Goal: Obtain resource: Obtain resource

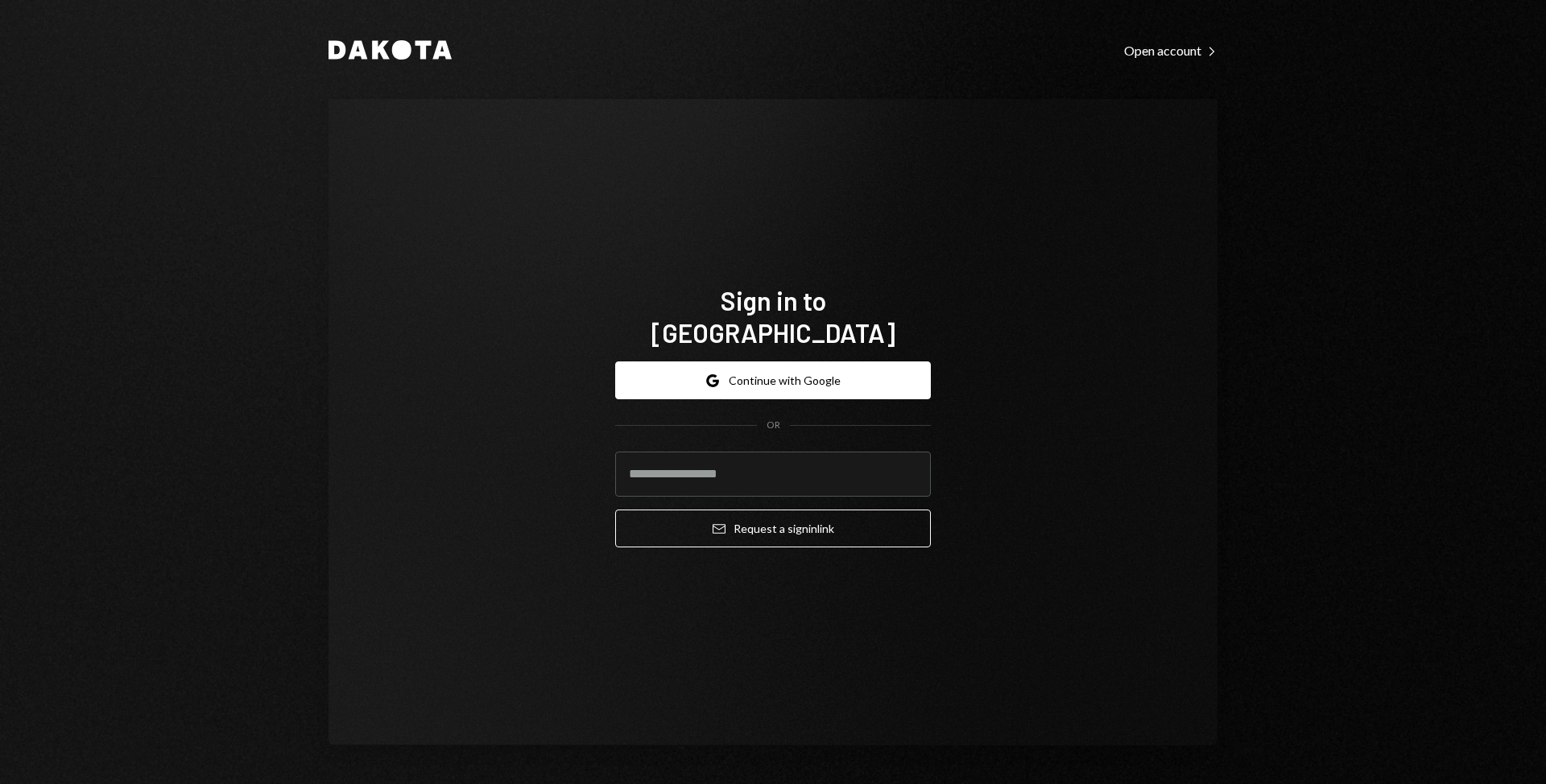
type input "**********"
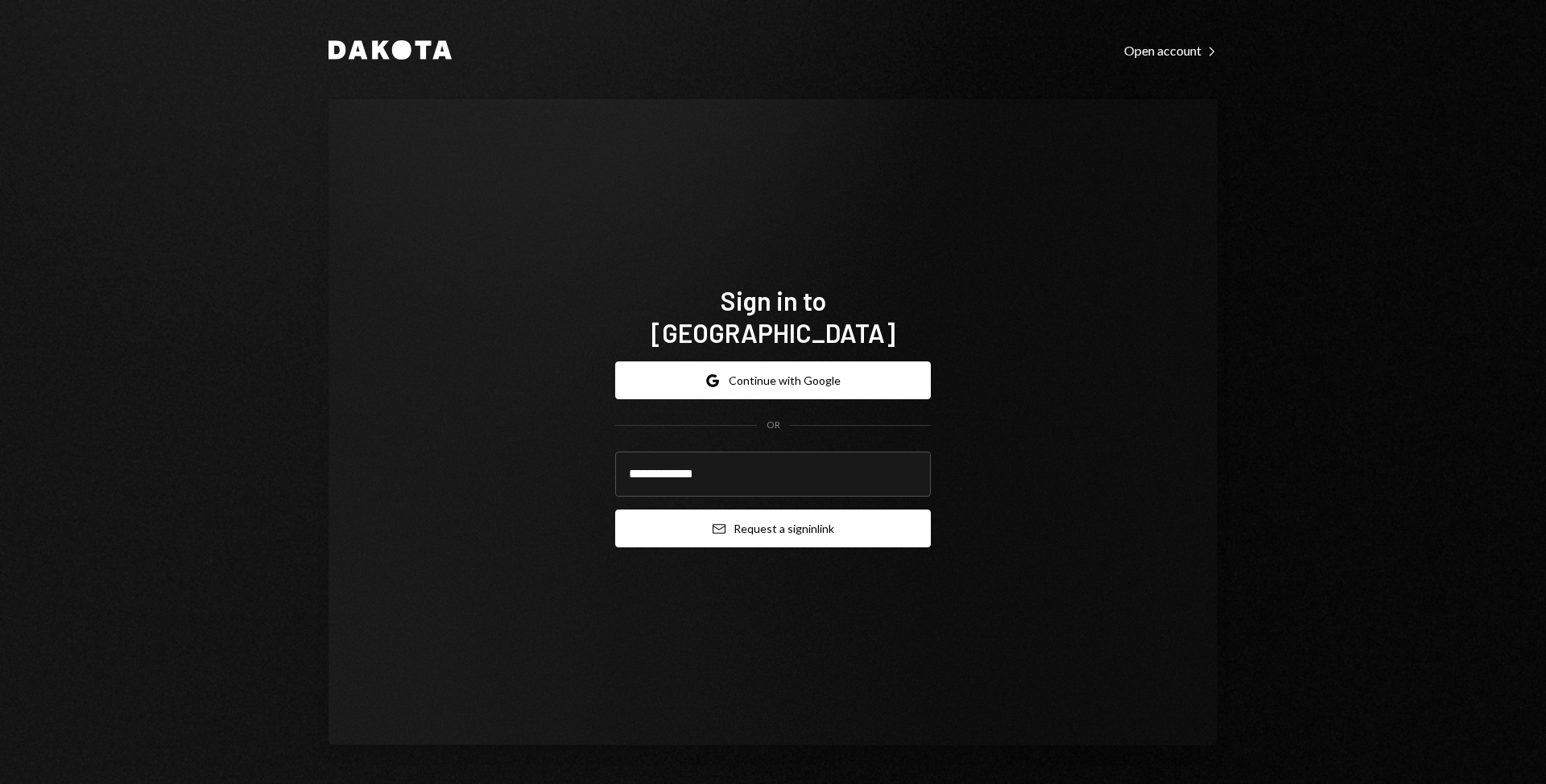
click at [719, 522] on icon "Email" at bounding box center [719, 529] width 13 height 13
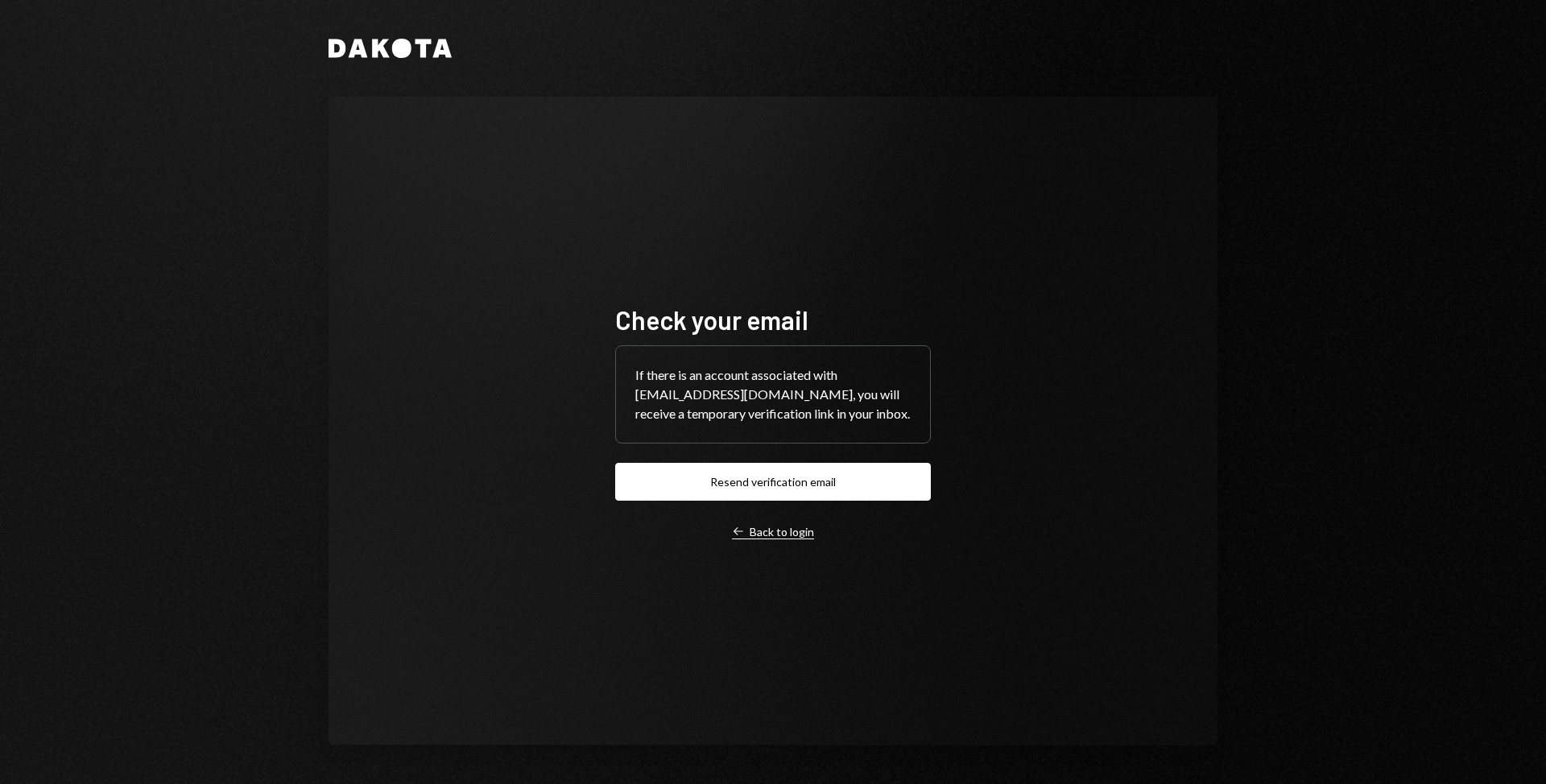
click at [780, 527] on div "Left Arrow Back to login" at bounding box center [773, 532] width 82 height 14
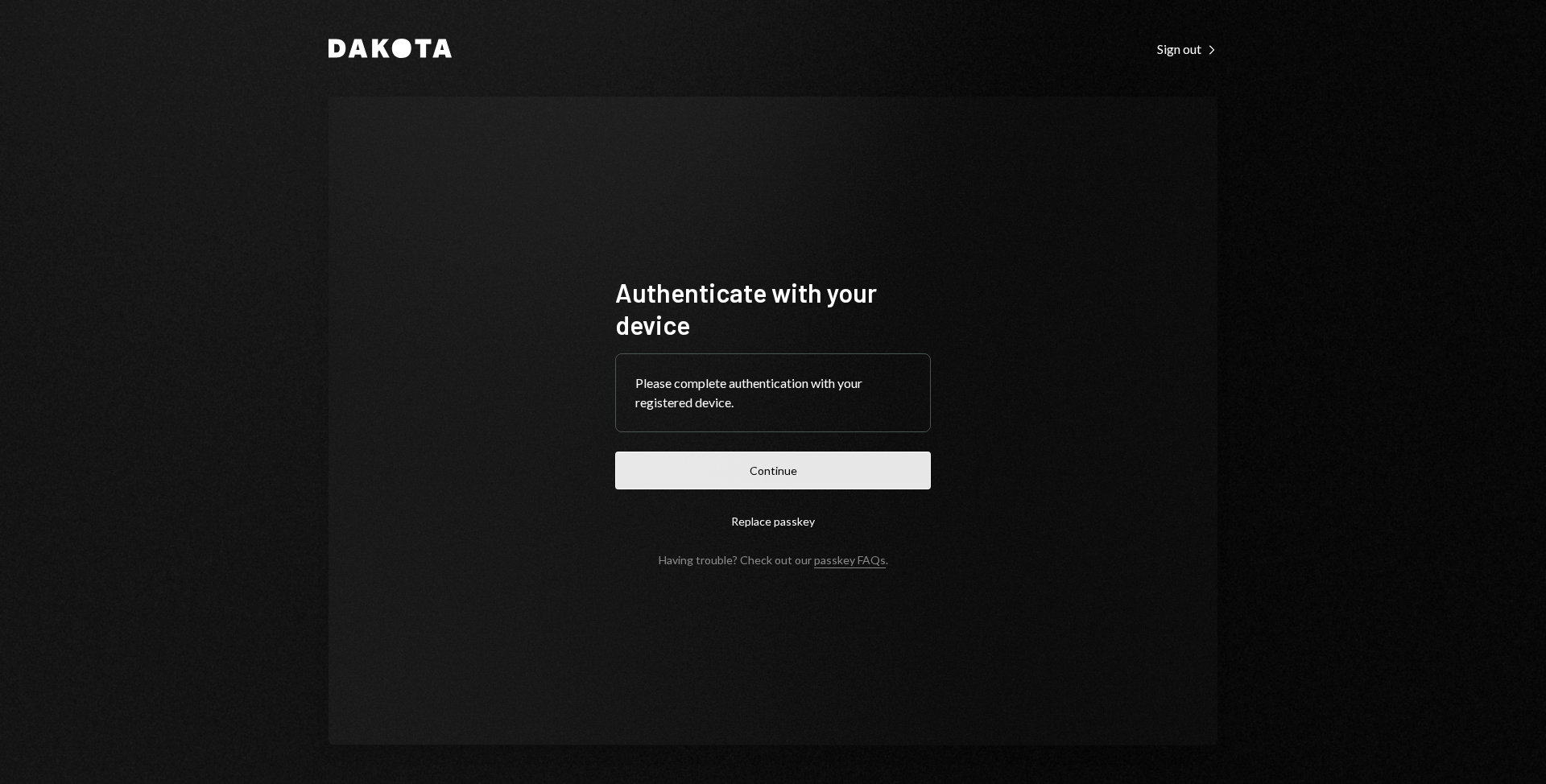
click at [723, 486] on button "Continue" at bounding box center [773, 471] width 316 height 38
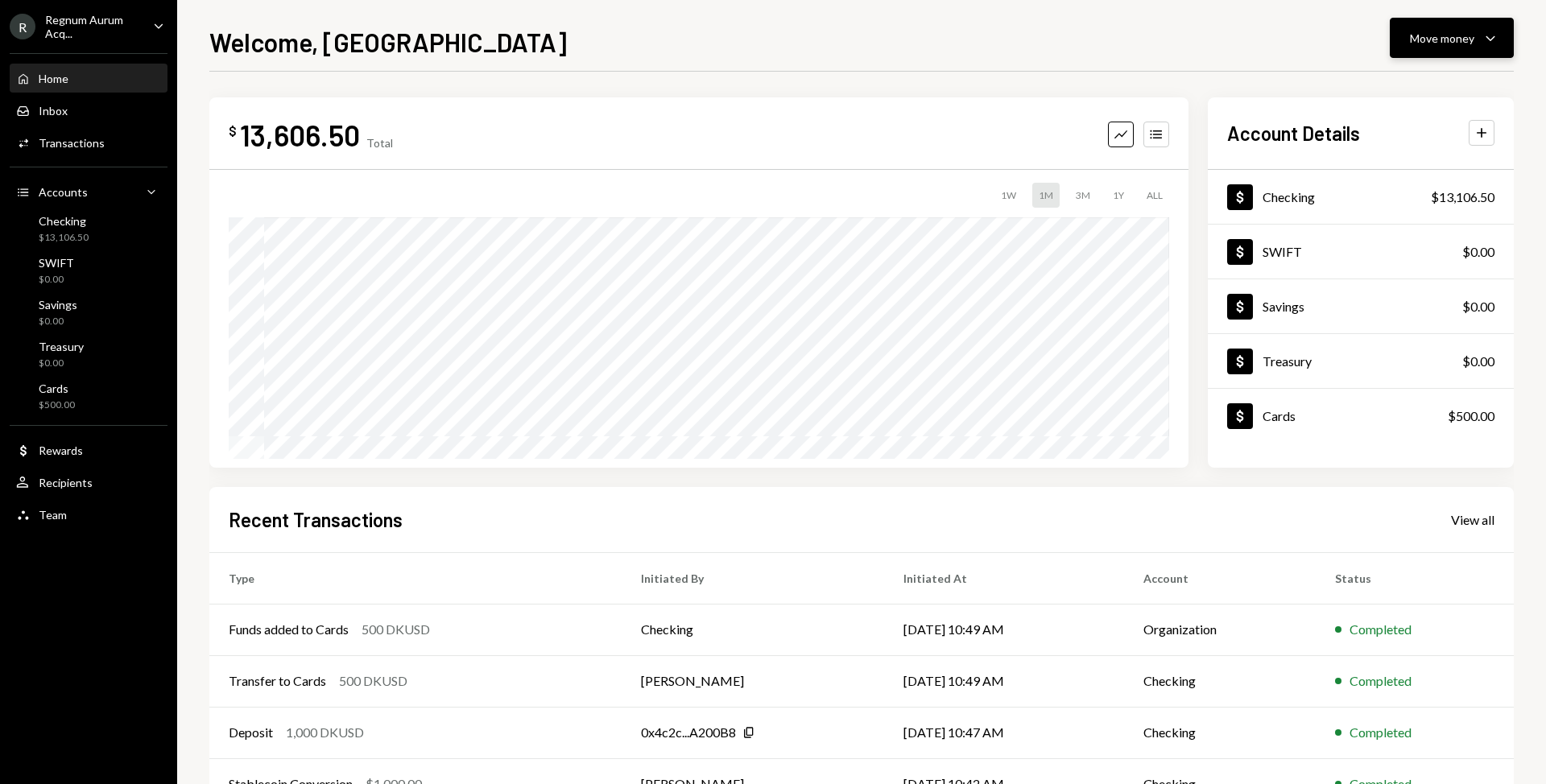
click at [1431, 49] on button "Move money Caret Down" at bounding box center [1451, 37] width 124 height 40
click at [1429, 163] on div "Deposit" at bounding box center [1439, 159] width 118 height 17
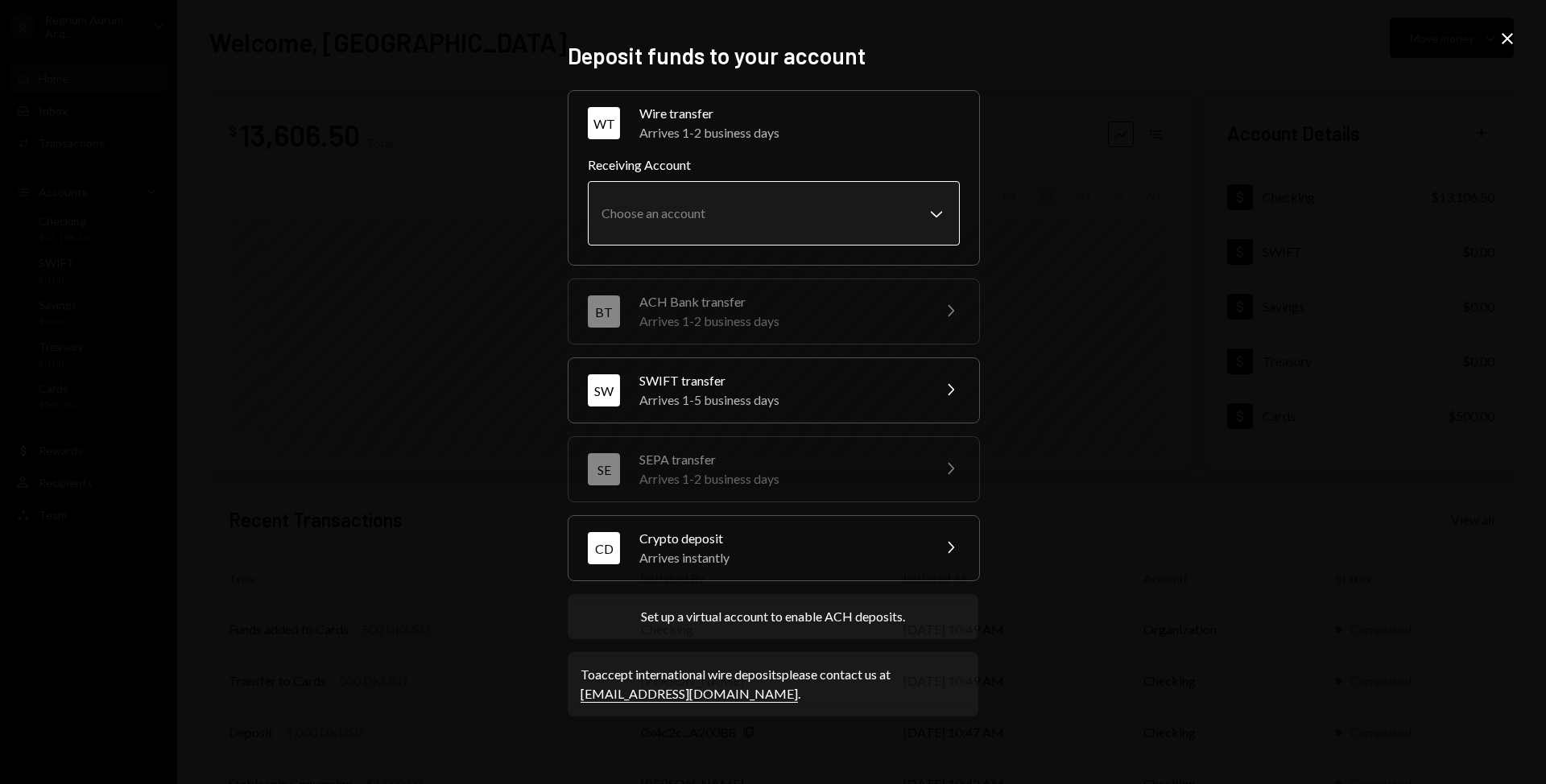
click at [922, 219] on body "R Regnum Aurum Acq... Caret Down Home Home Inbox Inbox Activities Transactions …" at bounding box center [773, 392] width 1546 height 784
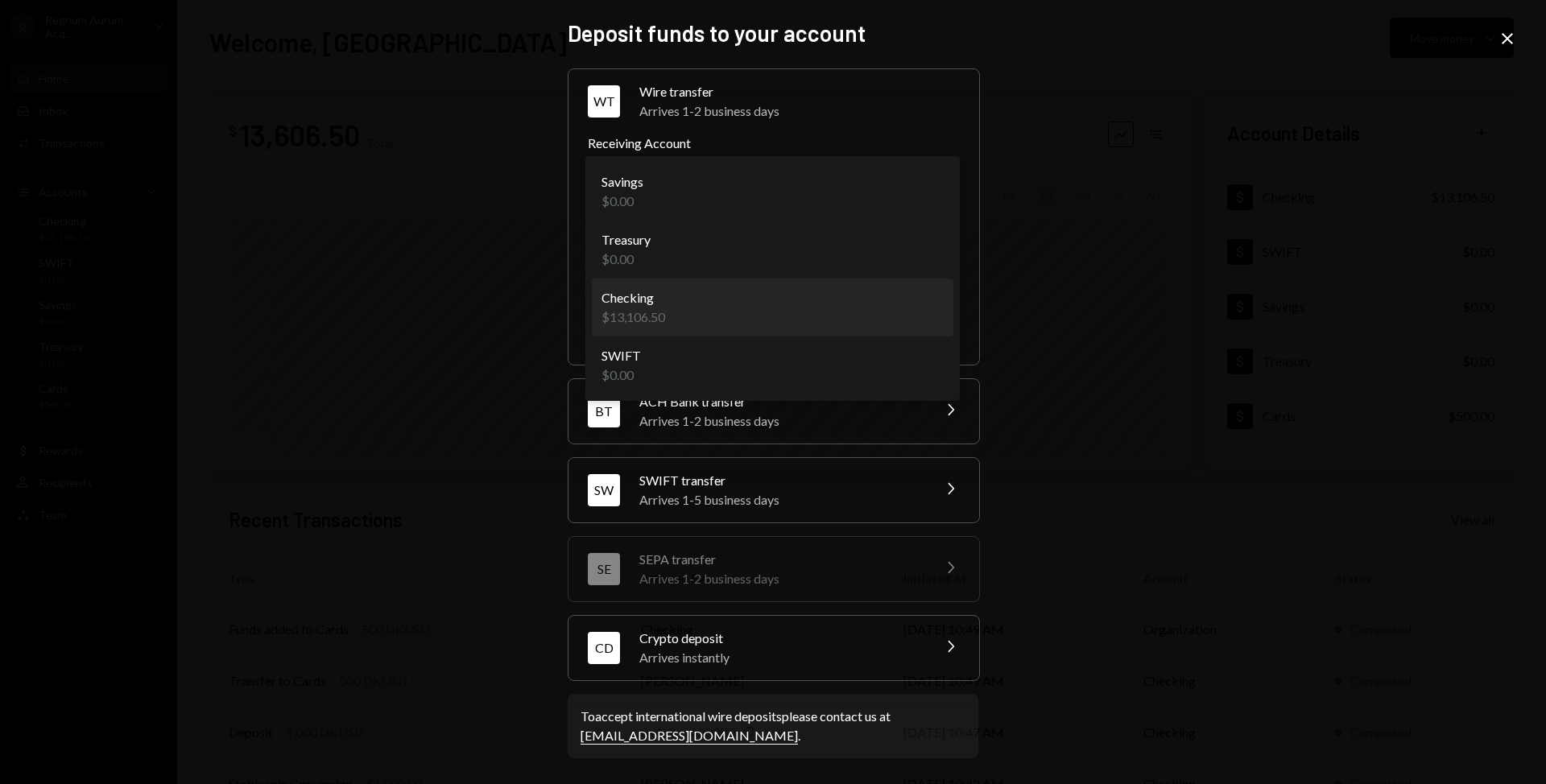
select select "**********"
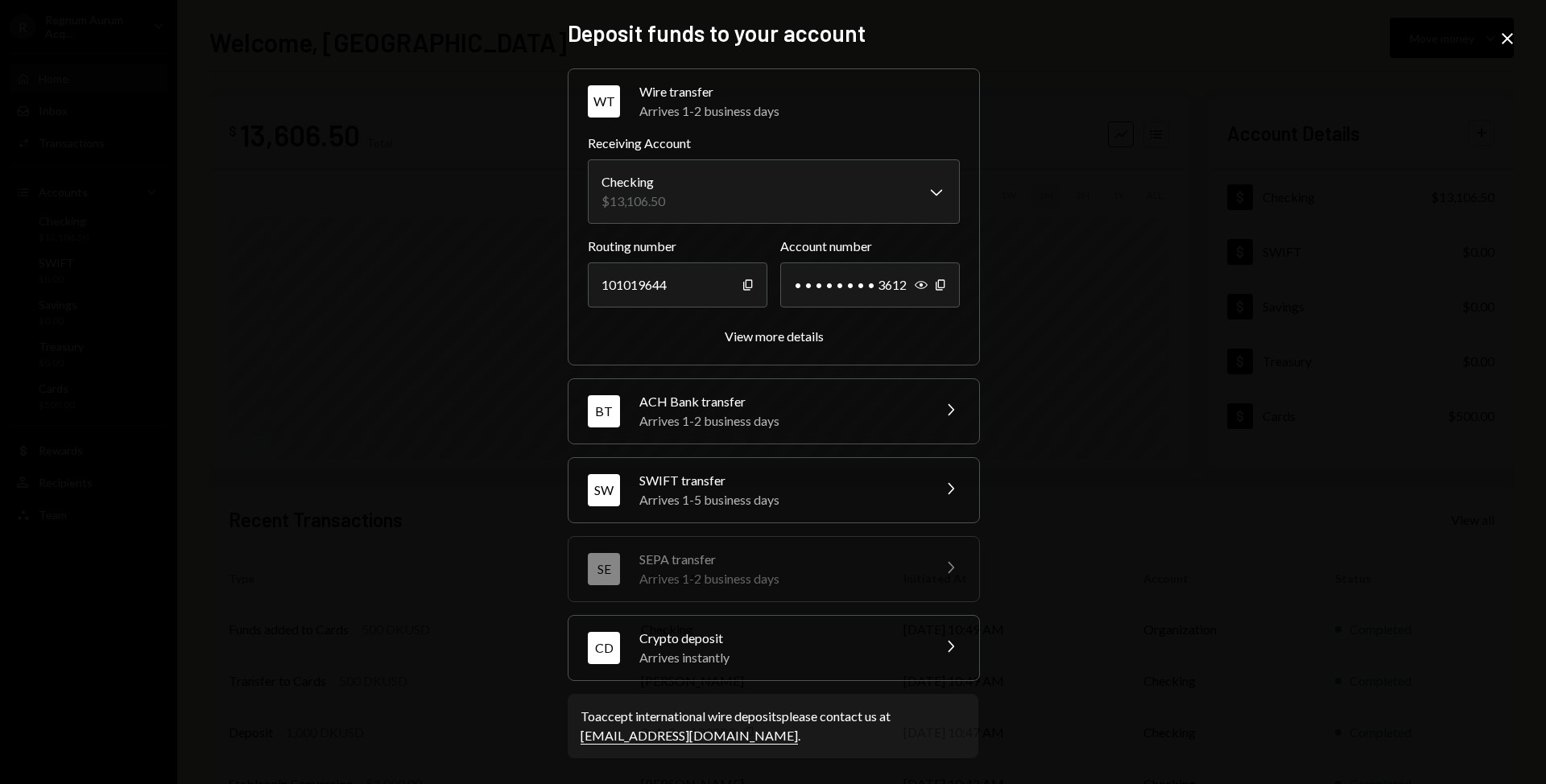
click at [1208, 265] on div "**********" at bounding box center [773, 392] width 1546 height 784
click at [781, 341] on div "View more details" at bounding box center [773, 336] width 99 height 15
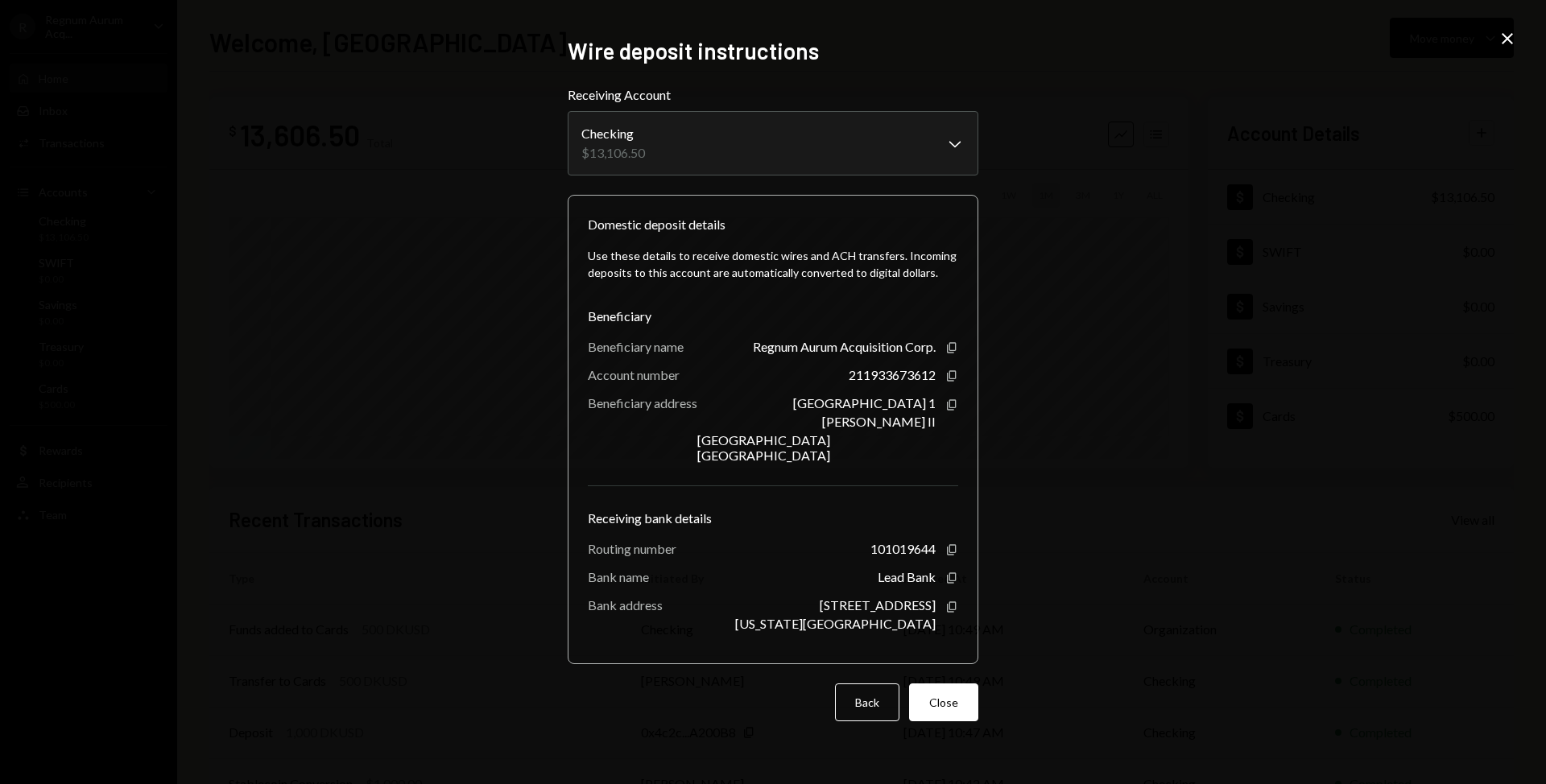
drag, startPoint x: 591, startPoint y: 311, endPoint x: 927, endPoint y: 471, distance: 372.2
click at [927, 471] on div "Use these details to receive domestic wires and ACH transfers. Incoming deposit…" at bounding box center [773, 439] width 371 height 409
copy div "Beneficiary Beneficiary name Regnum Aurum Acquisition Corp. Copy Account number…"
click at [576, 517] on div "Domestic deposit details Use these details to receive domestic wires and ACH tr…" at bounding box center [773, 429] width 410 height 469
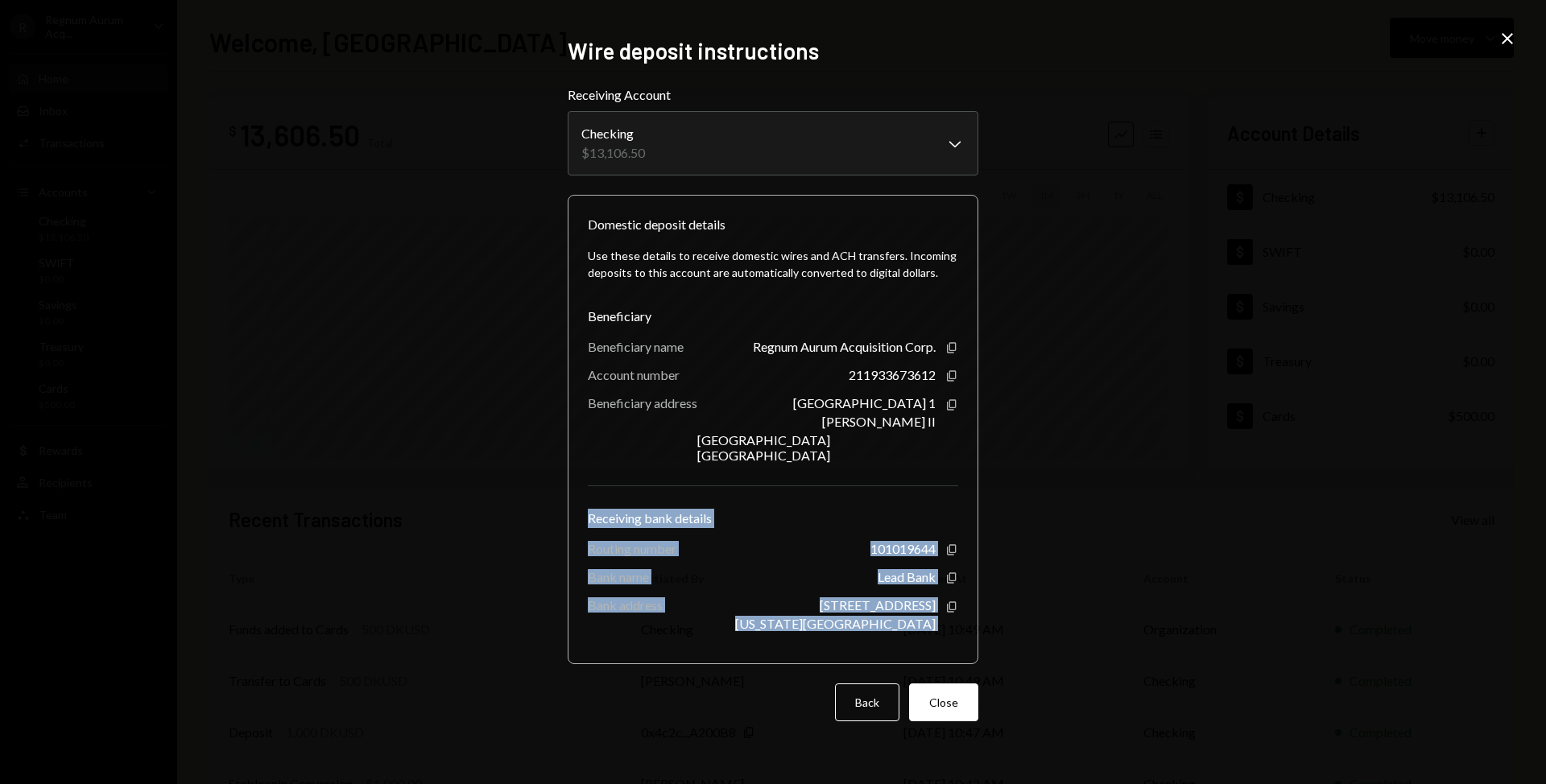
drag, startPoint x: 588, startPoint y: 520, endPoint x: 905, endPoint y: 604, distance: 327.9
click at [964, 619] on div "Domestic deposit details Use these details to receive domestic wires and ACH tr…" at bounding box center [773, 429] width 410 height 469
copy div "Receiving bank details Routing number [FINANCIAL_ID] Copy Bank name Lead Bank C…"
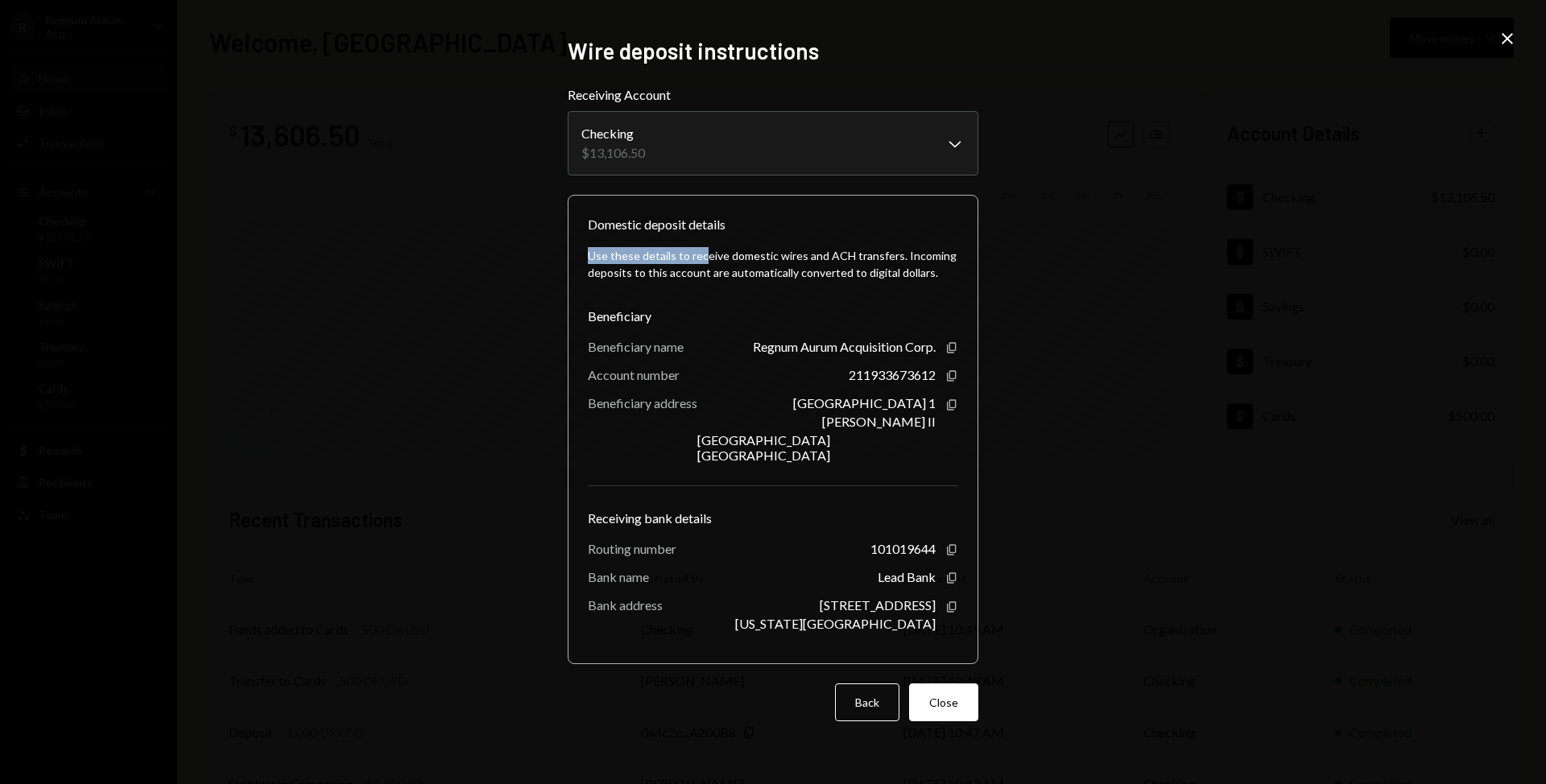
drag, startPoint x: 589, startPoint y: 254, endPoint x: 703, endPoint y: 254, distance: 114.0
click at [703, 254] on div "Use these details to receive domestic wires and ACH transfers. Incoming deposit…" at bounding box center [773, 264] width 371 height 34
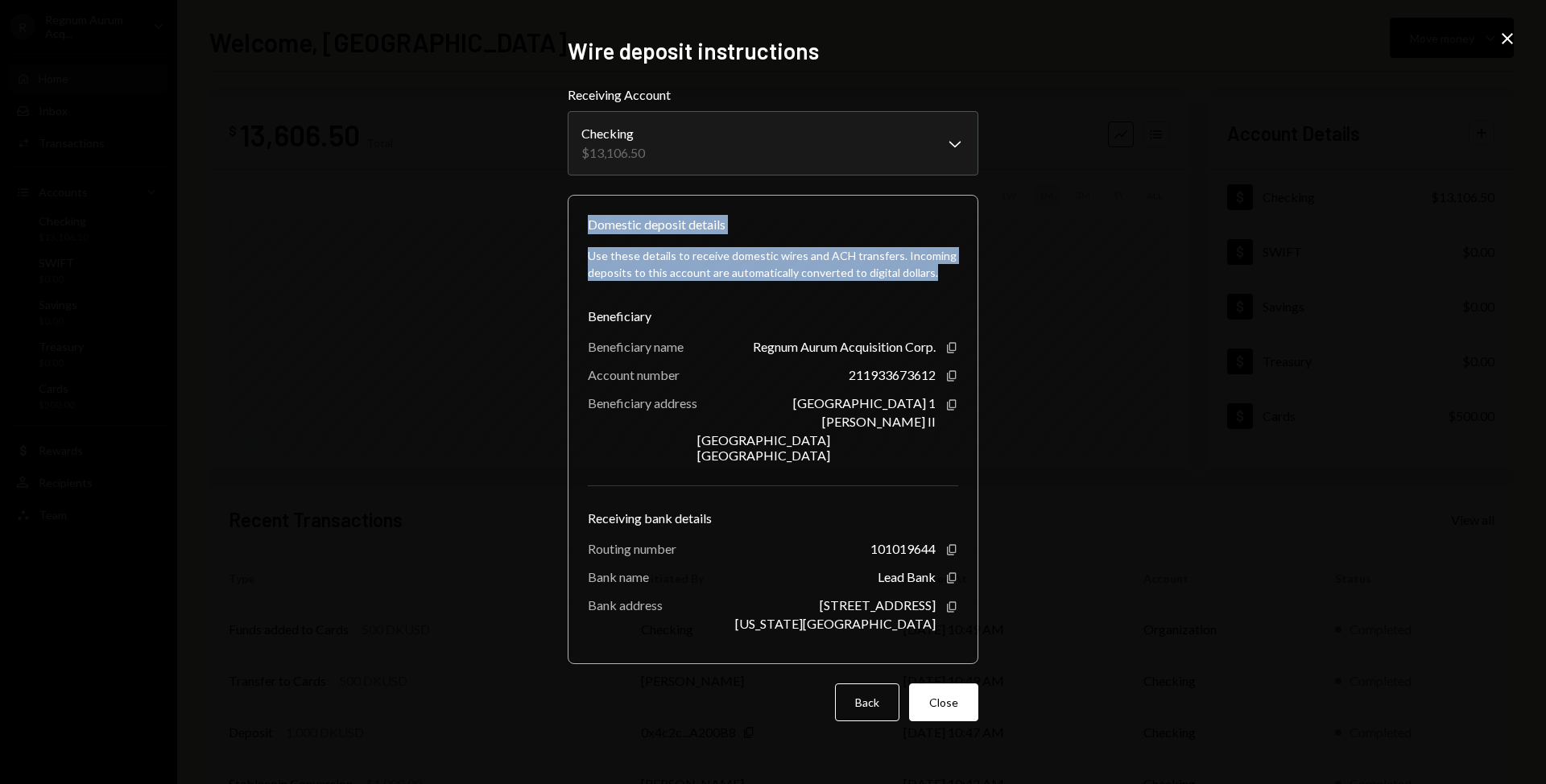
drag, startPoint x: 587, startPoint y: 222, endPoint x: 950, endPoint y: 275, distance: 366.8
click at [969, 272] on div "Domestic deposit details Use these details to receive domestic wires and ACH tr…" at bounding box center [773, 429] width 410 height 469
copy div "Domestic deposit details Use these details to receive domestic wires and ACH tr…"
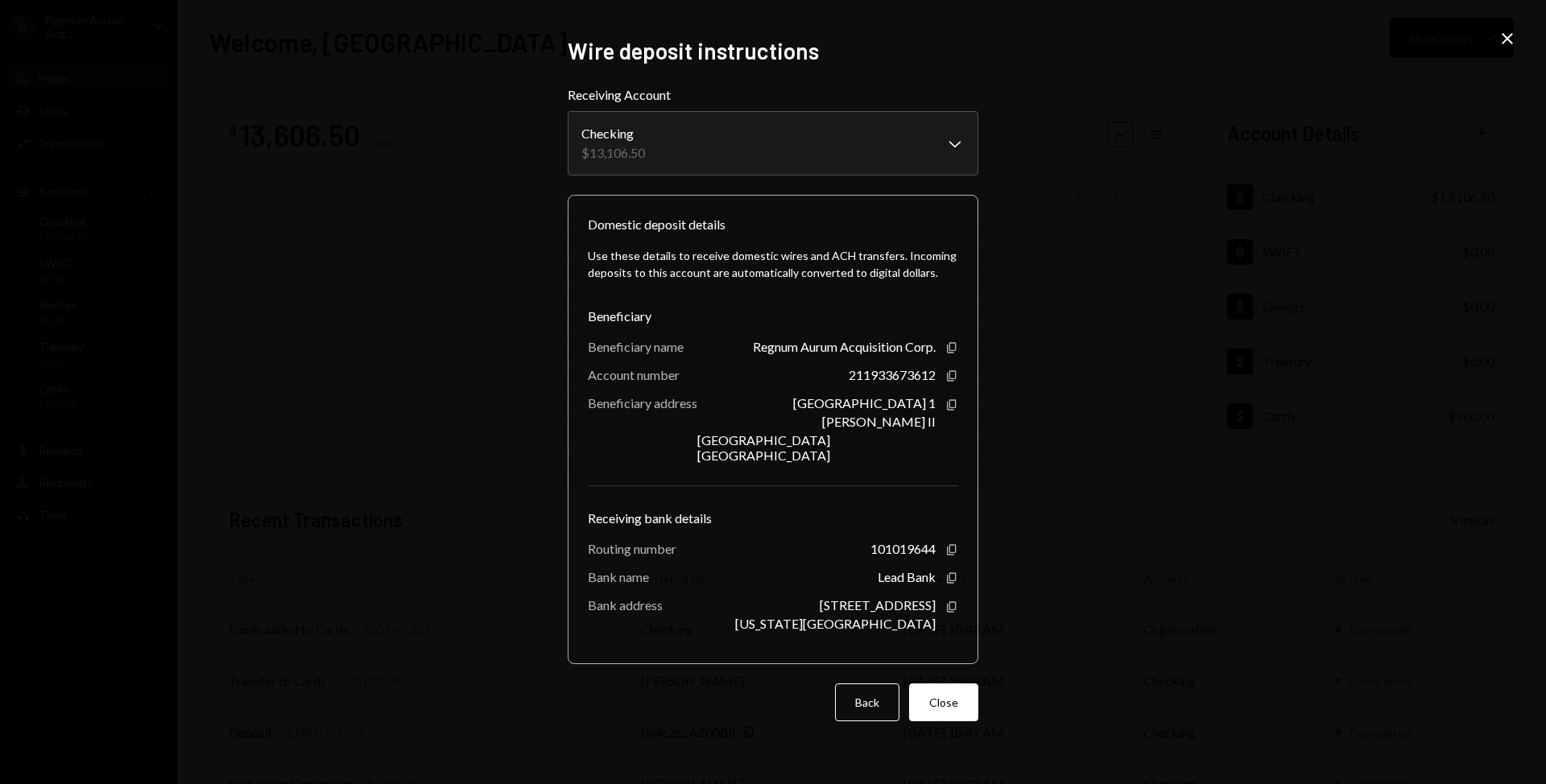
click at [996, 160] on div "**********" at bounding box center [773, 392] width 449 height 749
click at [857, 703] on button "Back" at bounding box center [867, 703] width 65 height 38
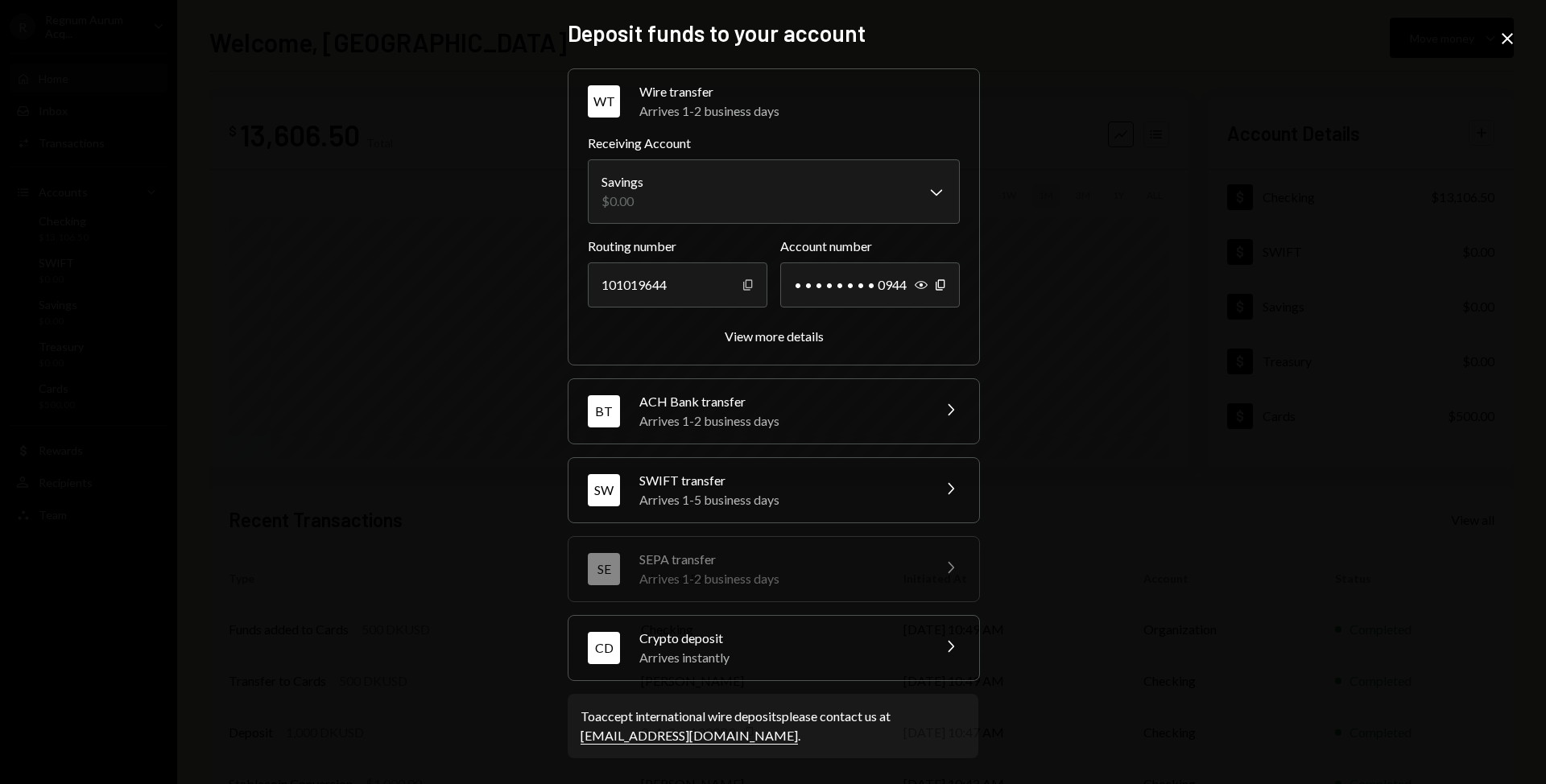
click at [748, 283] on icon "Copy" at bounding box center [748, 285] width 13 height 13
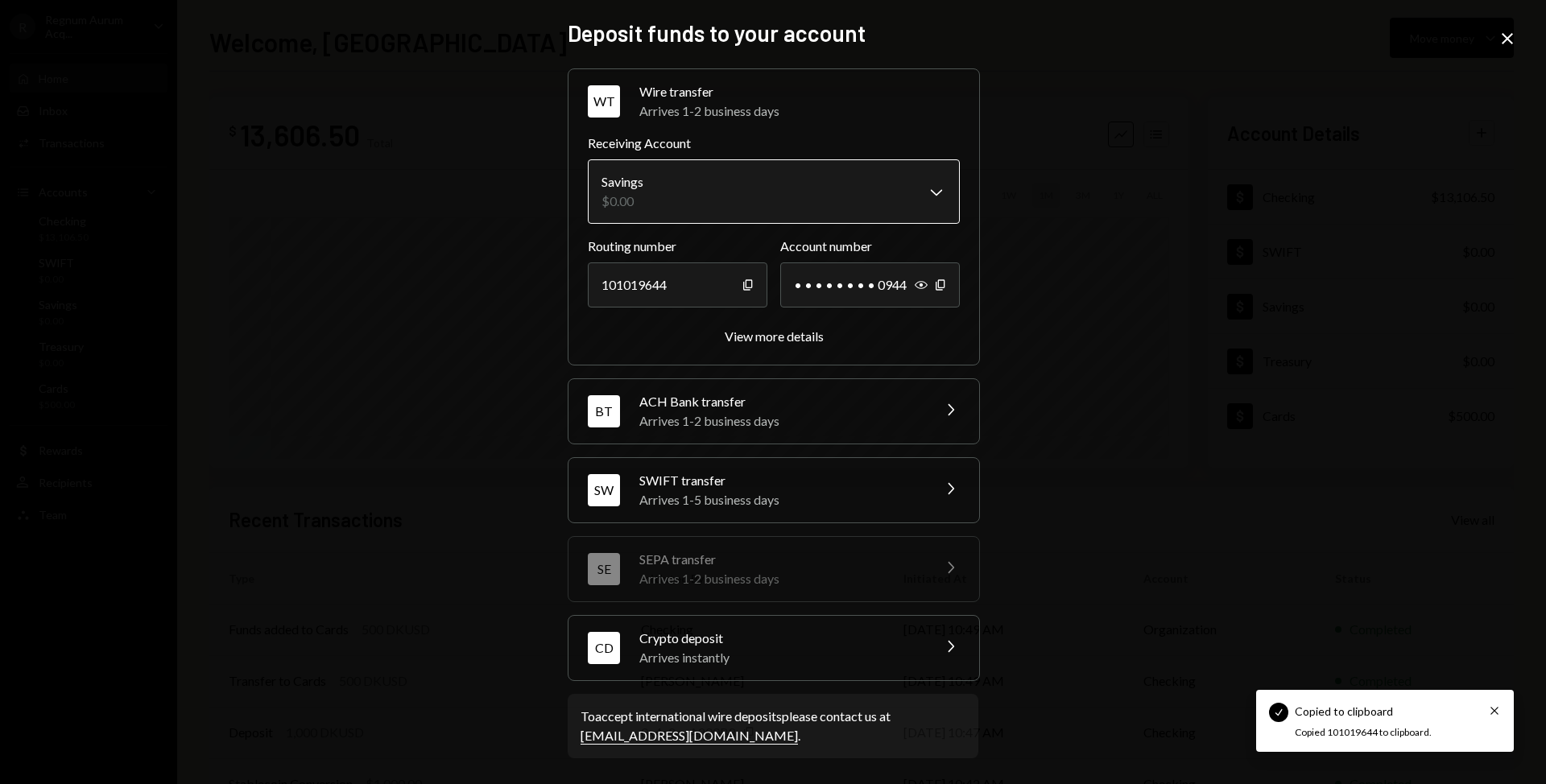
click at [778, 198] on body "Check Copied to clipboard Cross Copied 101019644 to clipboard. R Regnum Aurum A…" at bounding box center [773, 392] width 1546 height 784
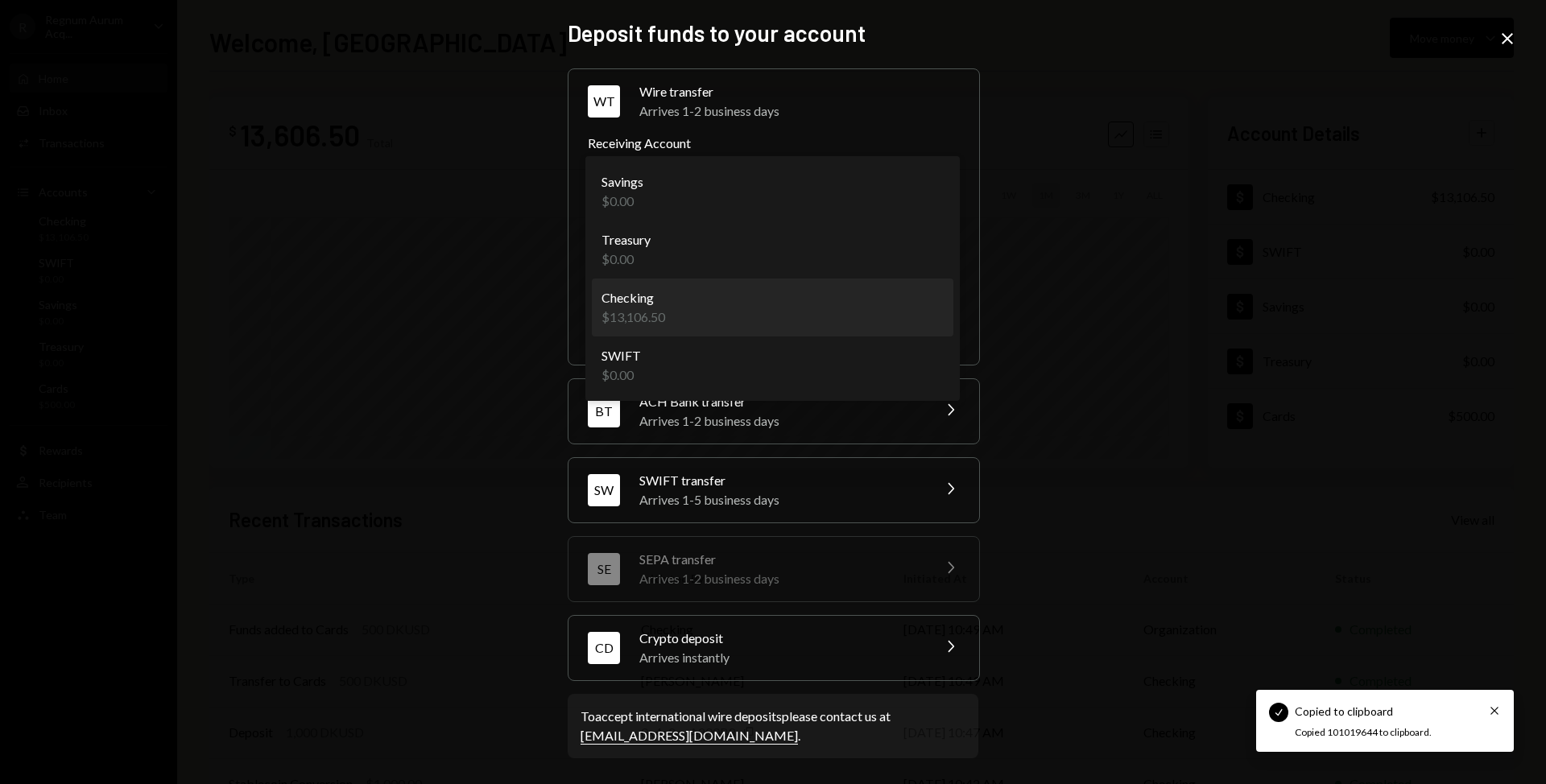
select select "**********"
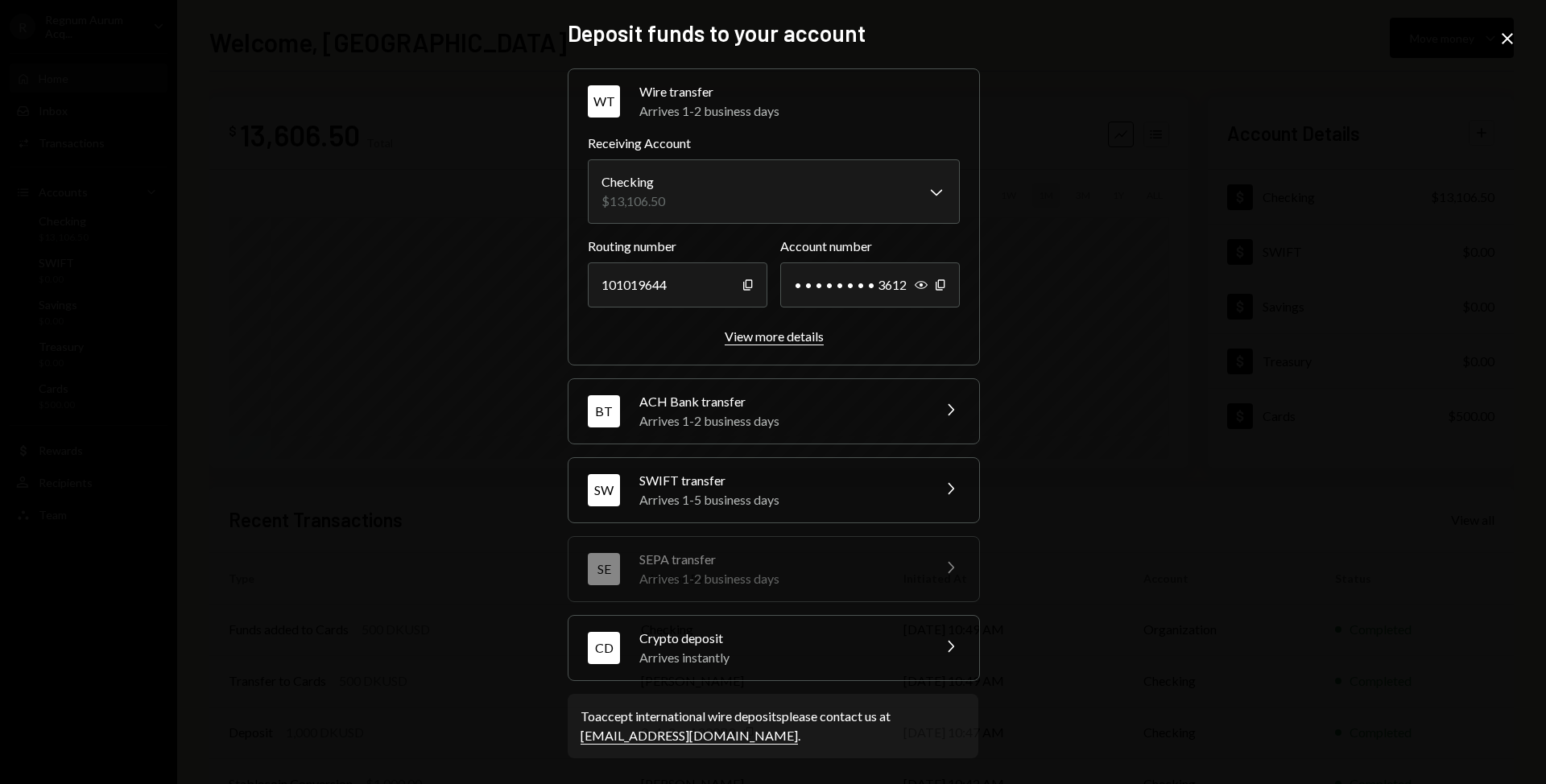
click at [802, 338] on div "View more details" at bounding box center [773, 336] width 99 height 15
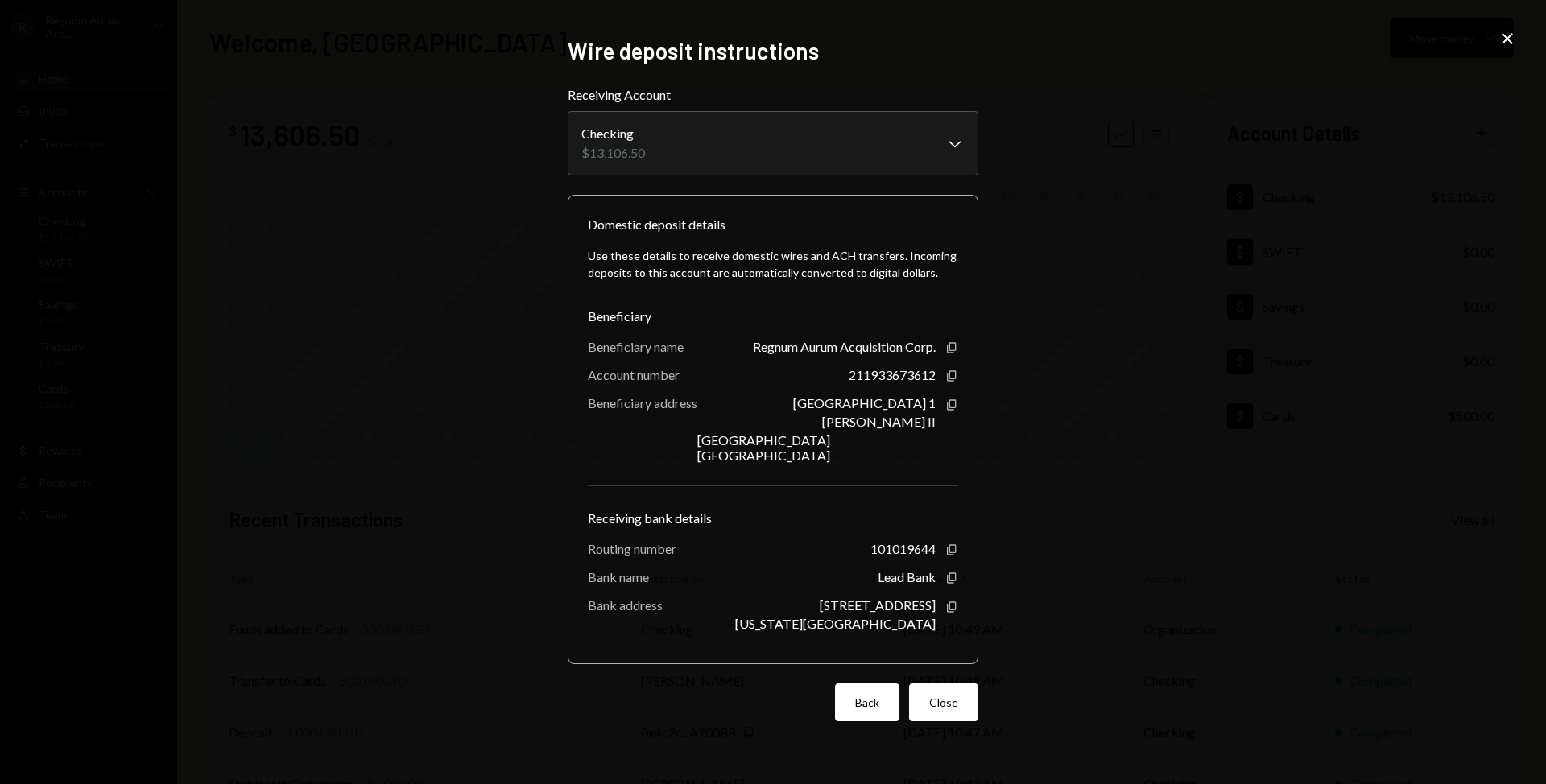
click at [872, 716] on button "Back" at bounding box center [867, 703] width 65 height 38
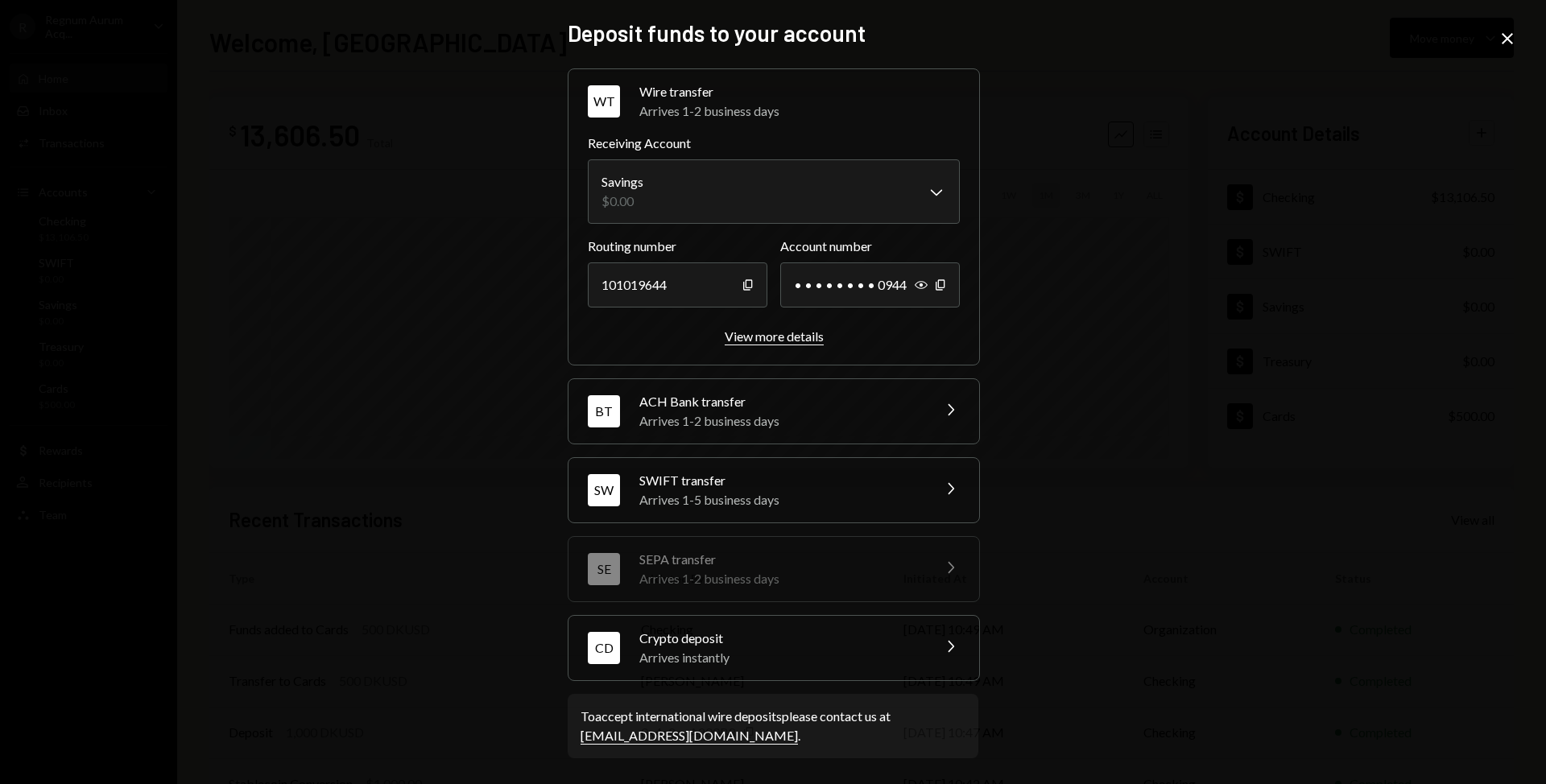
click at [805, 336] on div "View more details" at bounding box center [773, 336] width 99 height 15
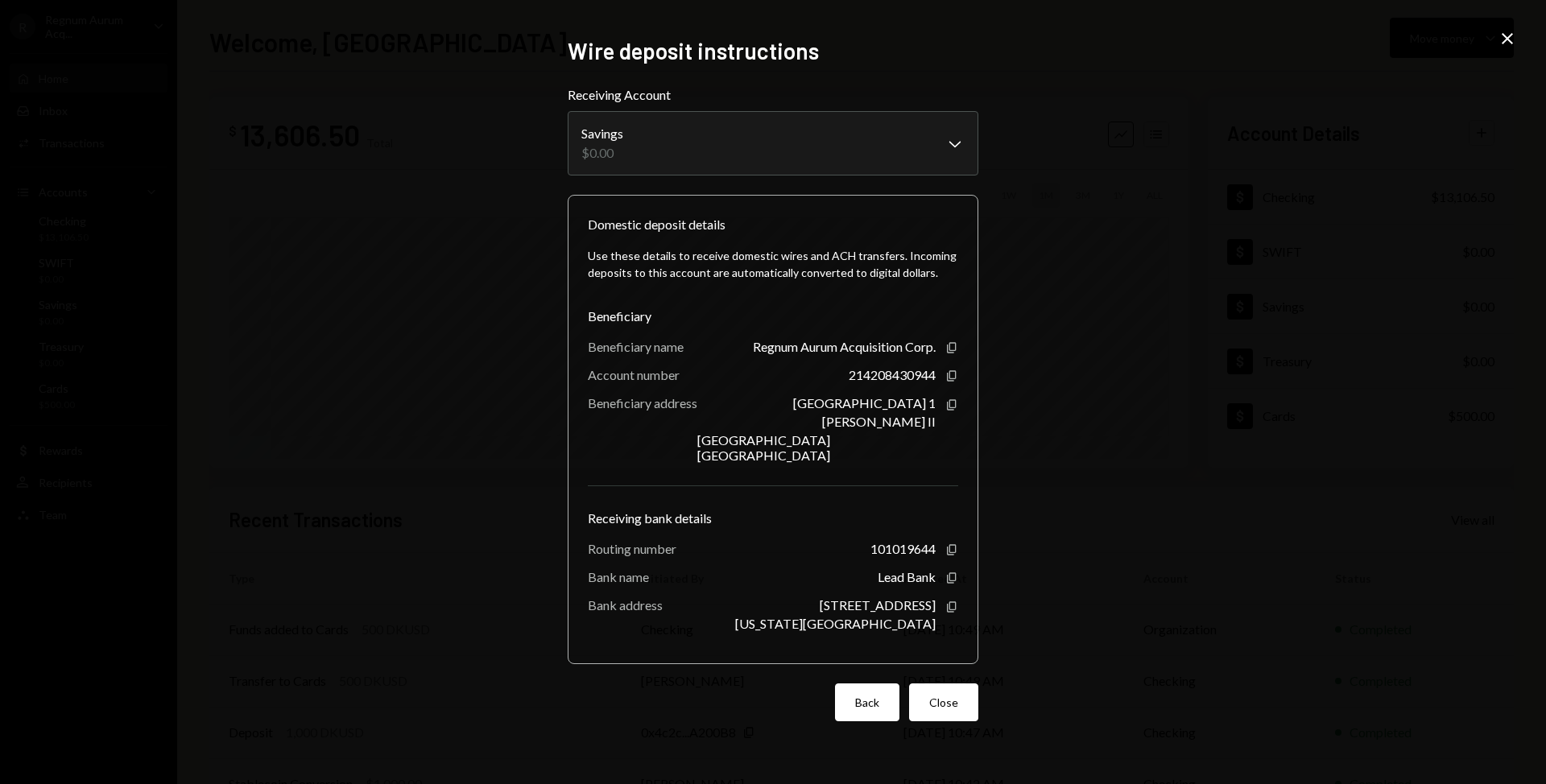
click at [877, 692] on button "Back" at bounding box center [867, 703] width 65 height 38
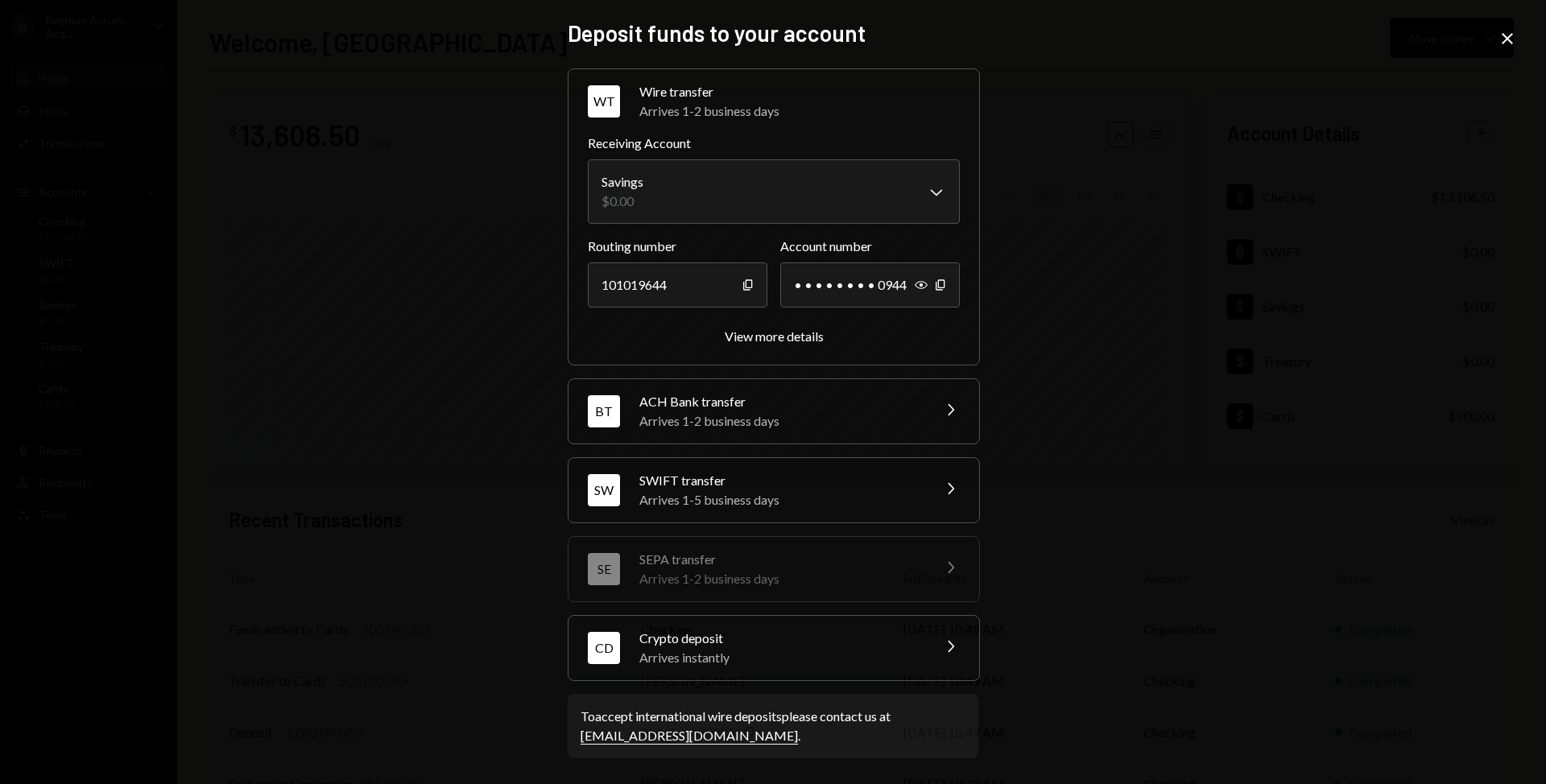
click at [952, 425] on div "BT ACH Bank transfer Arrives 1-2 business days Chevron Right" at bounding box center [773, 411] width 410 height 65
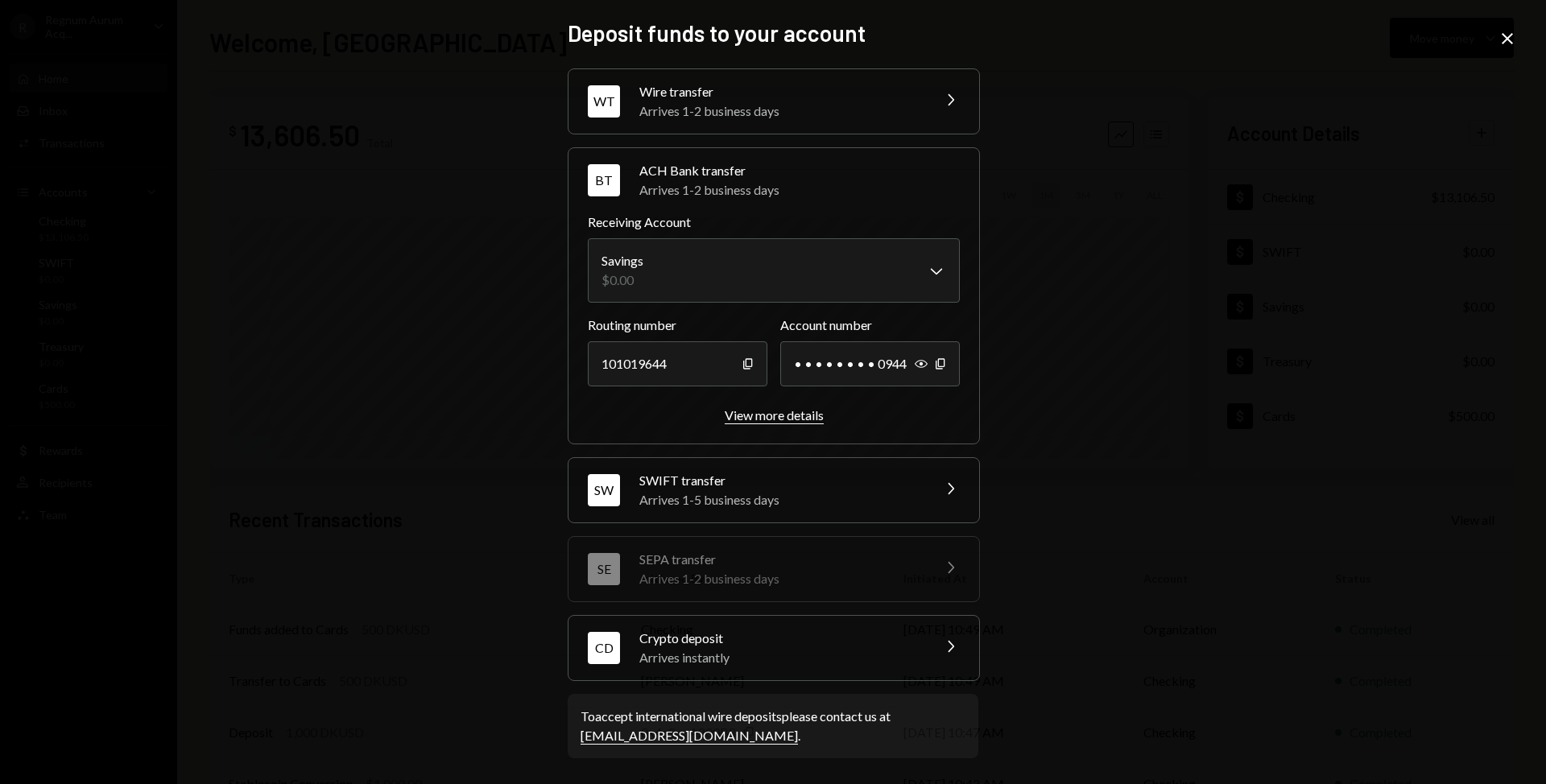
click at [743, 409] on div "View more details" at bounding box center [773, 414] width 99 height 15
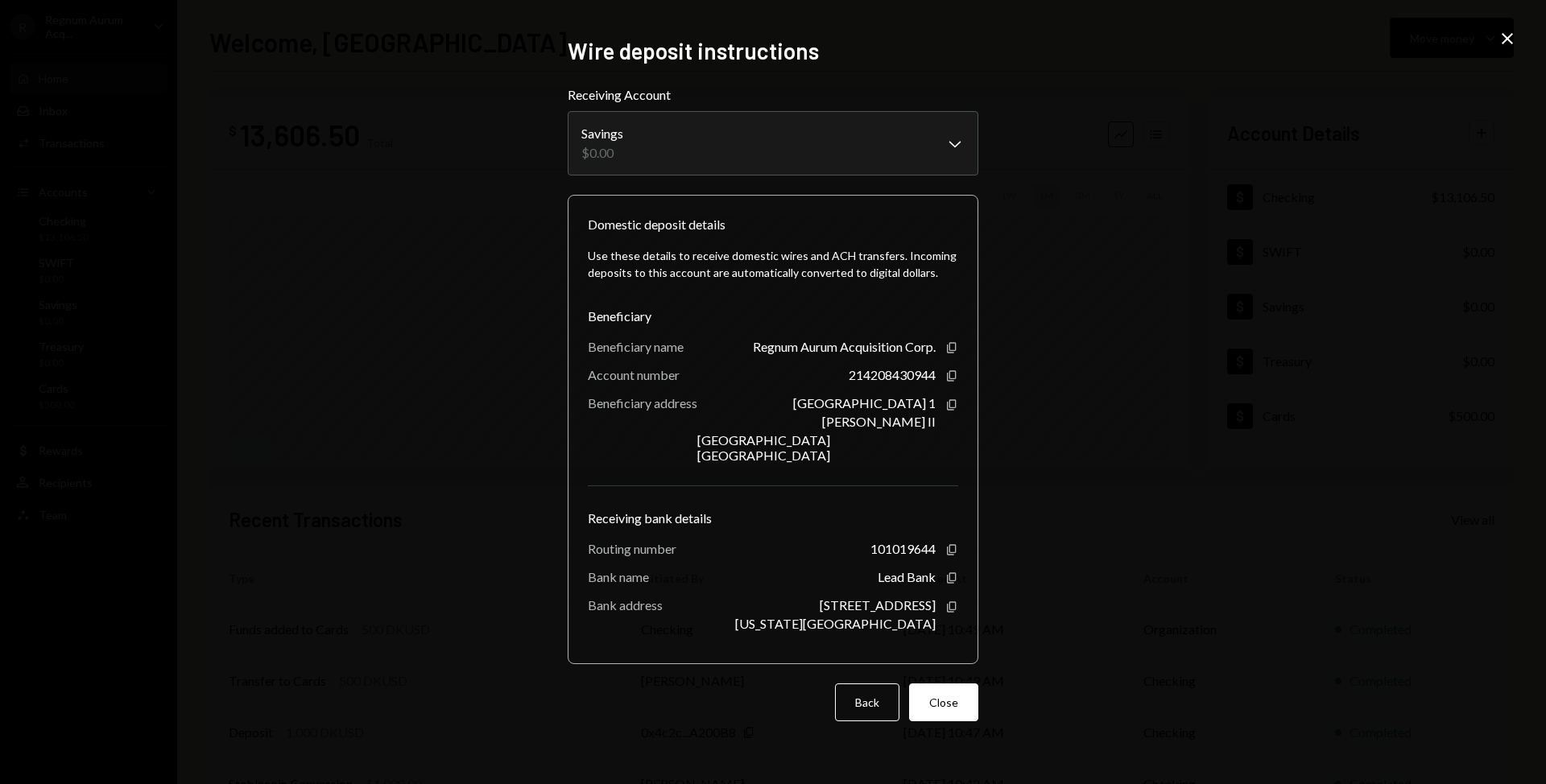
click at [1272, 408] on div "**********" at bounding box center [773, 392] width 1546 height 784
click at [861, 703] on button "Back" at bounding box center [867, 703] width 65 height 38
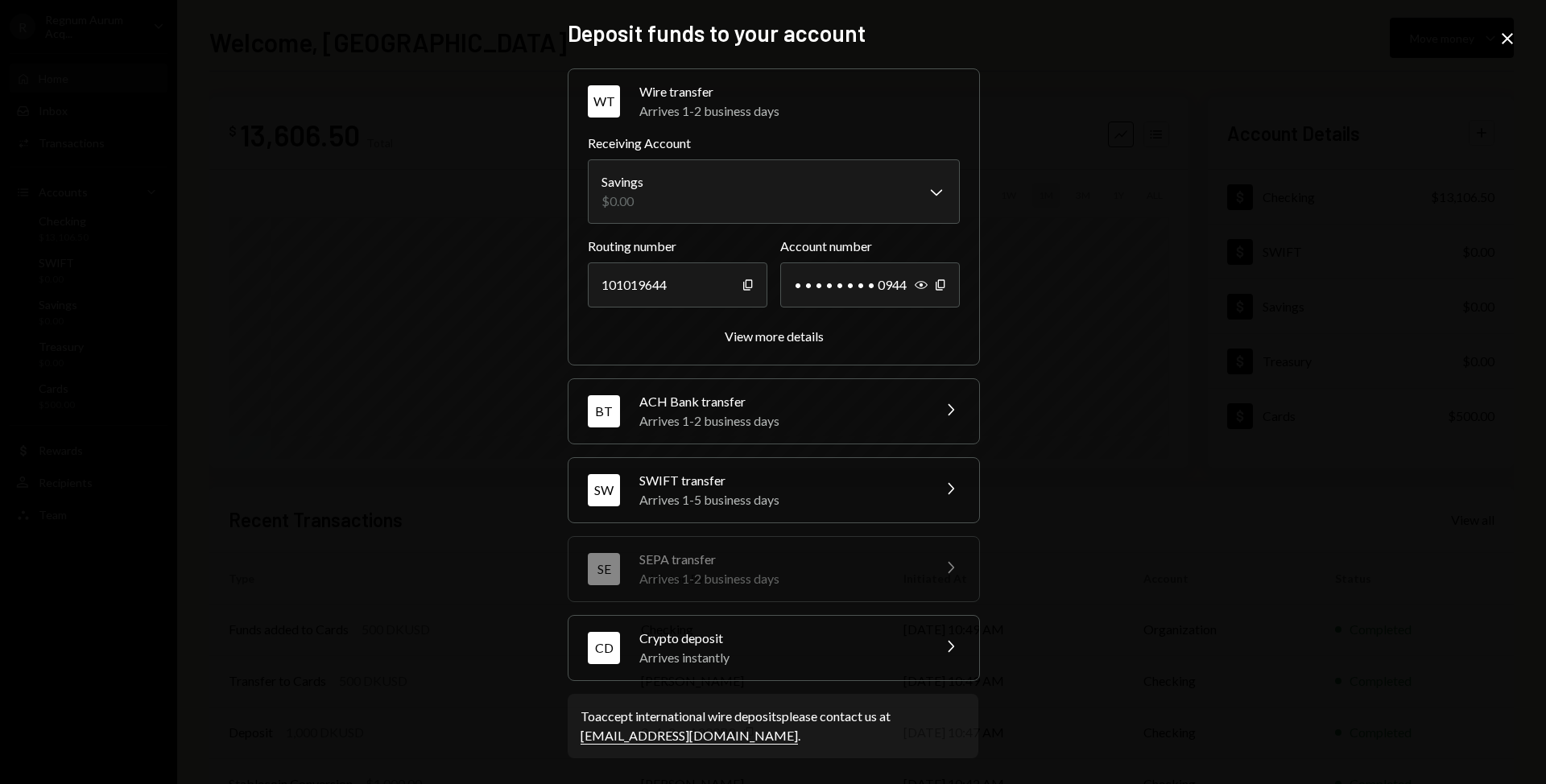
click at [1499, 37] on icon "Close" at bounding box center [1507, 38] width 19 height 19
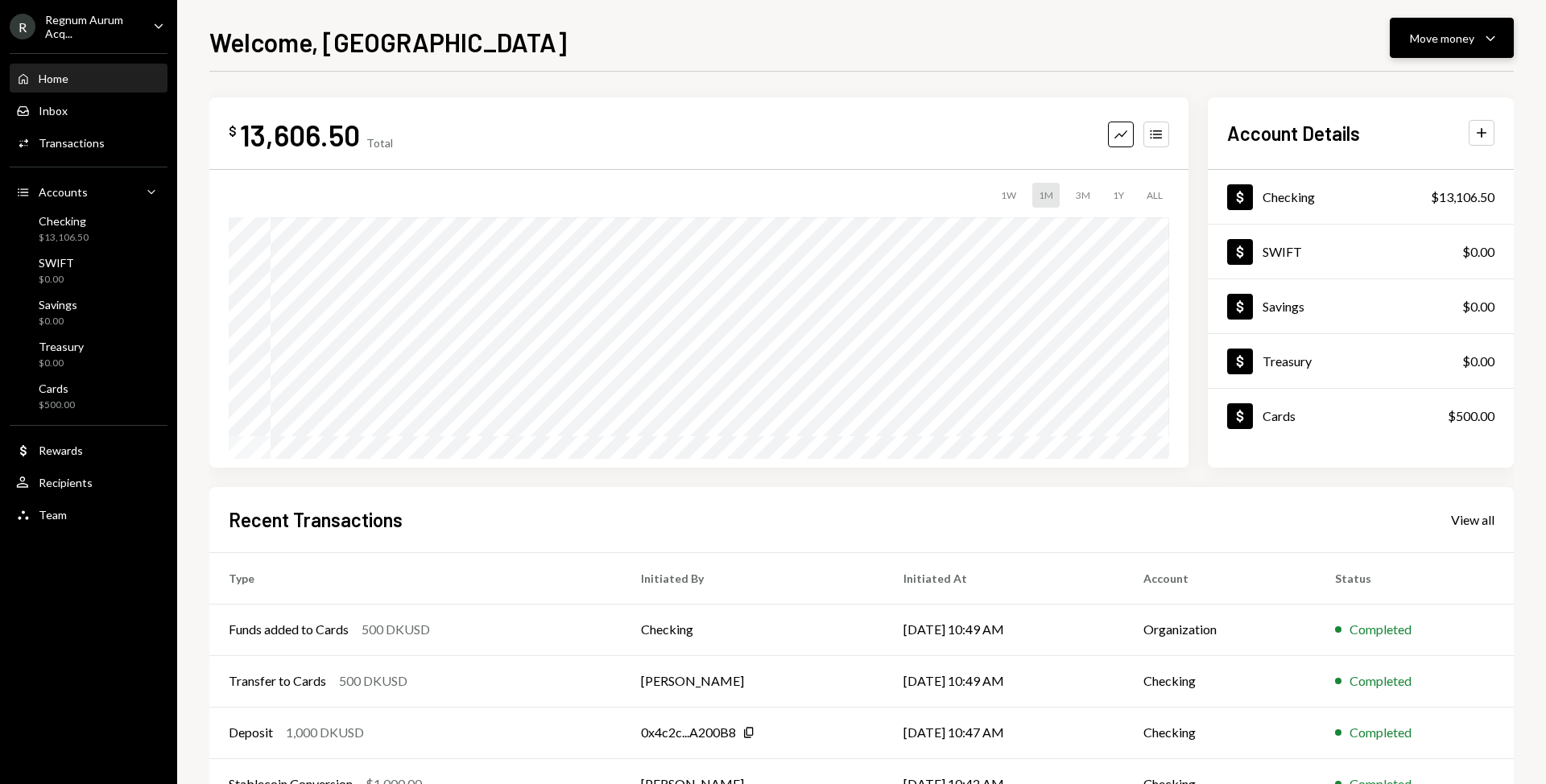
click at [1472, 38] on div "Move money" at bounding box center [1442, 38] width 65 height 17
click at [1445, 163] on div "Deposit" at bounding box center [1439, 159] width 118 height 17
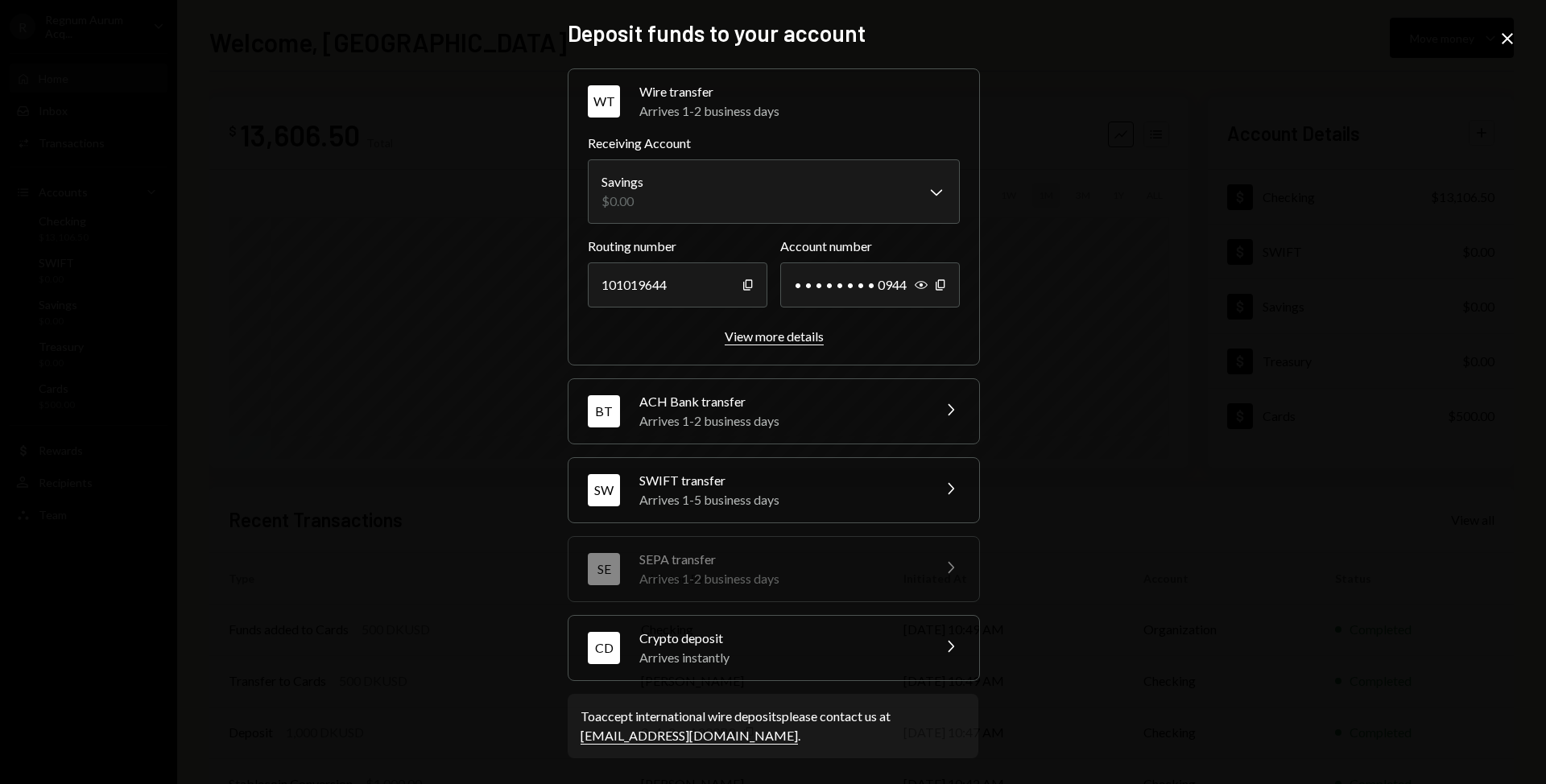
click at [773, 341] on div "View more details" at bounding box center [773, 336] width 99 height 15
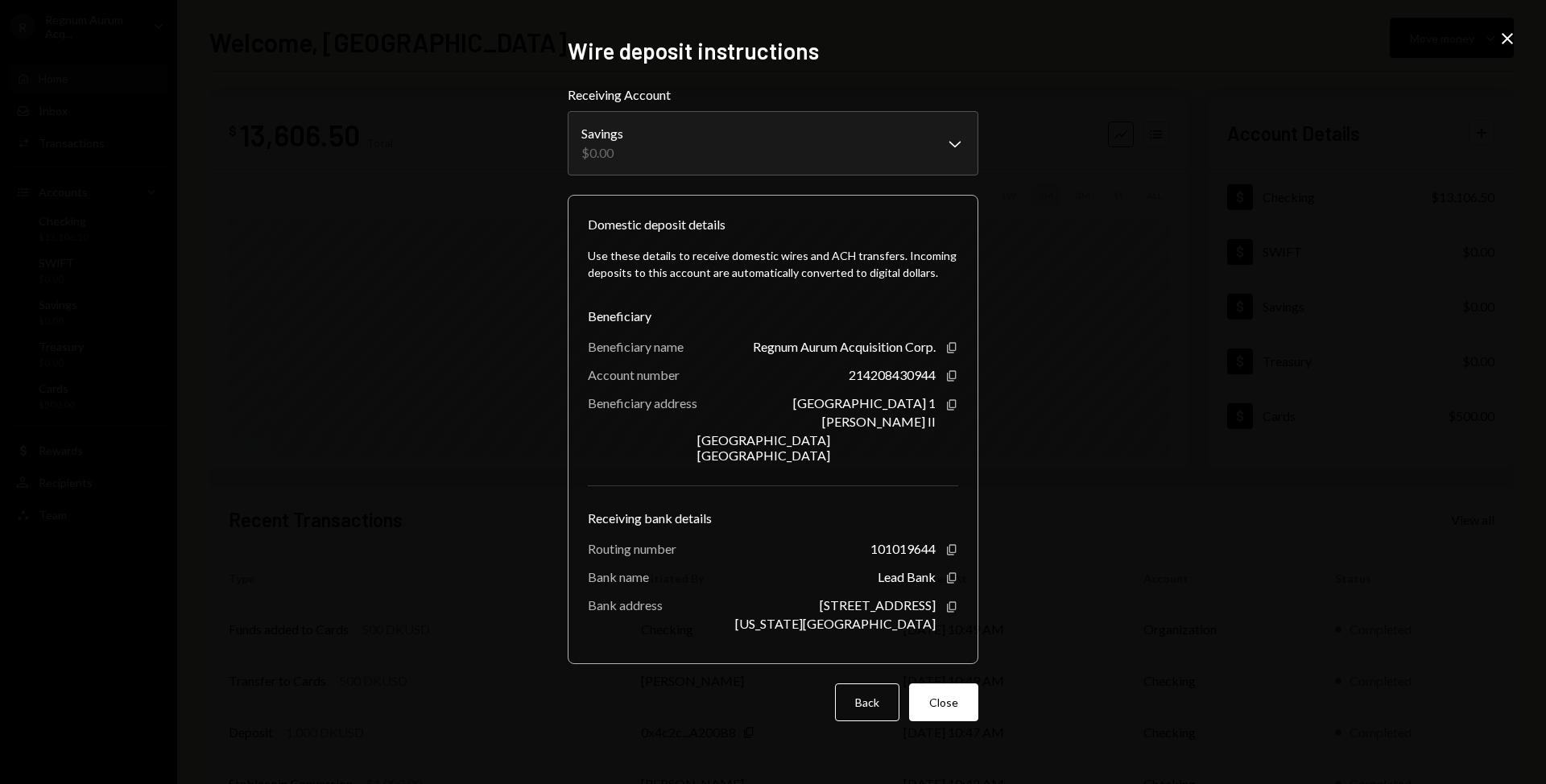
click at [1142, 289] on div "**********" at bounding box center [773, 392] width 1546 height 784
click at [1502, 40] on icon "Close" at bounding box center [1507, 38] width 19 height 19
